Goal: Information Seeking & Learning: Learn about a topic

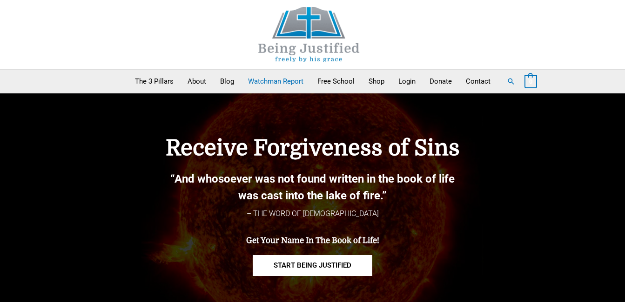
drag, startPoint x: 0, startPoint y: 0, endPoint x: 284, endPoint y: 84, distance: 296.3
click at [284, 84] on link "Watchman Report" at bounding box center [275, 81] width 69 height 23
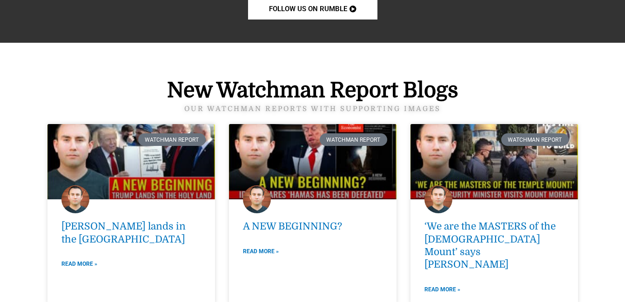
scroll to position [1198, 0]
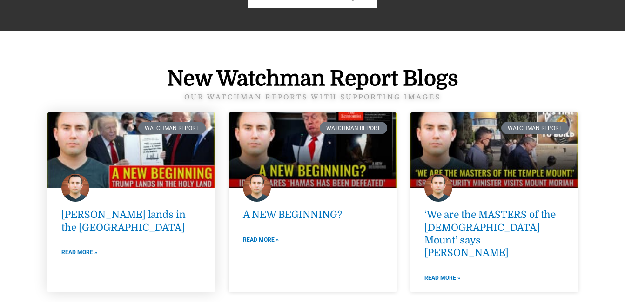
click at [85, 231] on div "Trump lands in the holy land Read More »" at bounding box center [130, 250] width 167 height 83
click at [84, 248] on link "Read More »" at bounding box center [79, 253] width 36 height 10
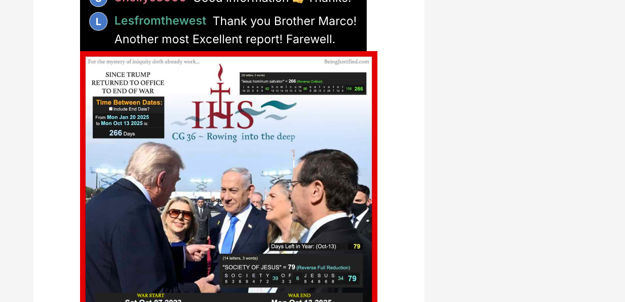
scroll to position [2532, 0]
